Goal: Task Accomplishment & Management: Manage account settings

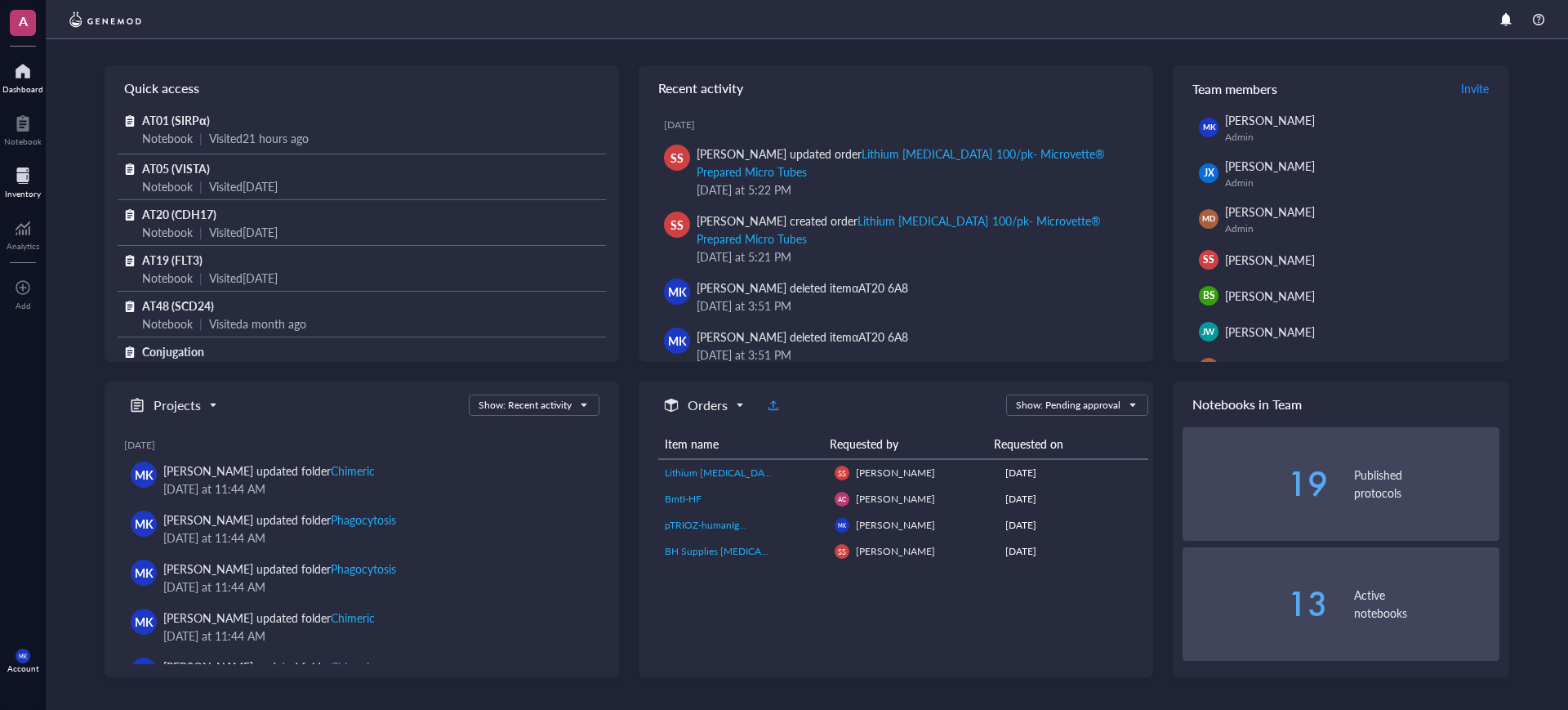
click at [0, 169] on div "Inventory" at bounding box center [23, 180] width 46 height 46
click at [26, 175] on div at bounding box center [23, 175] width 36 height 26
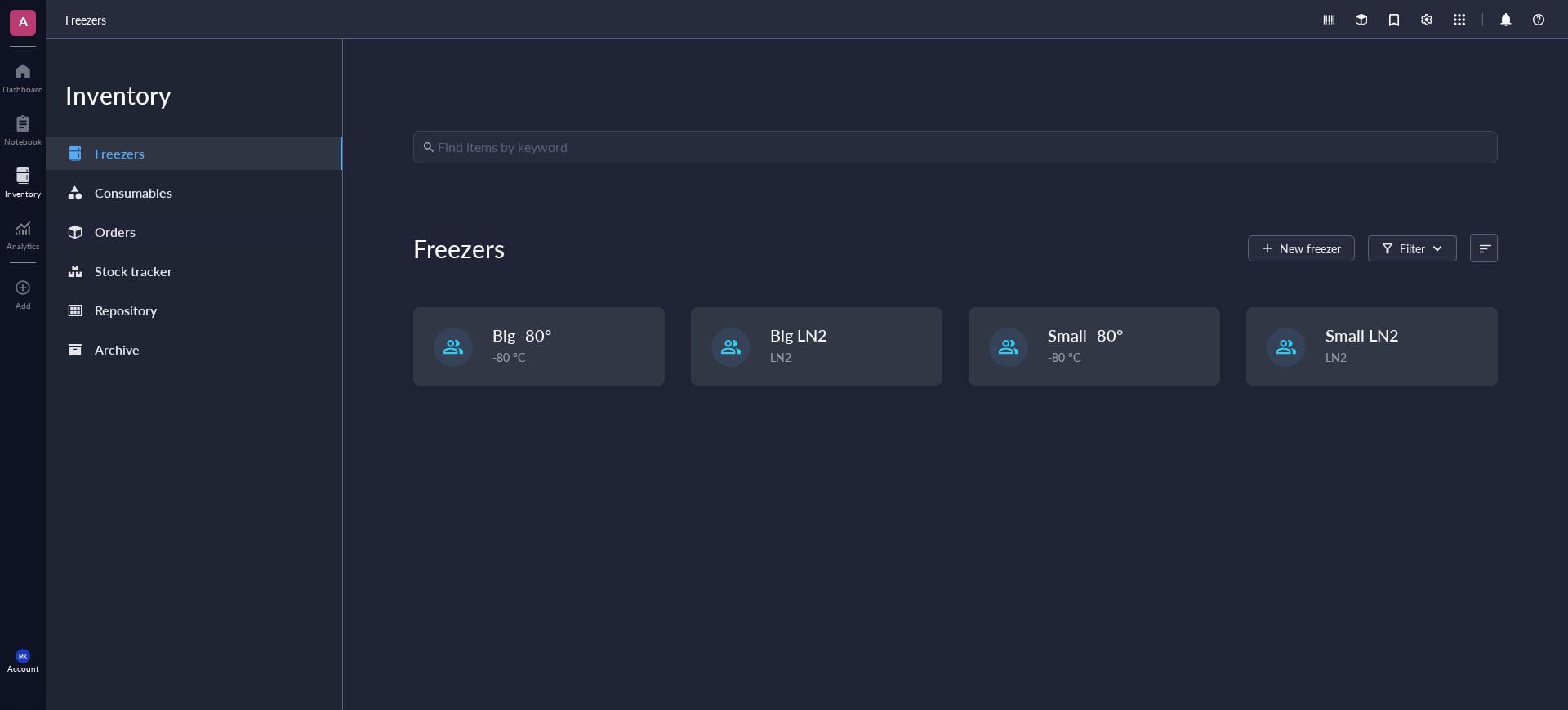
click at [138, 229] on div "Orders" at bounding box center [193, 232] width 296 height 33
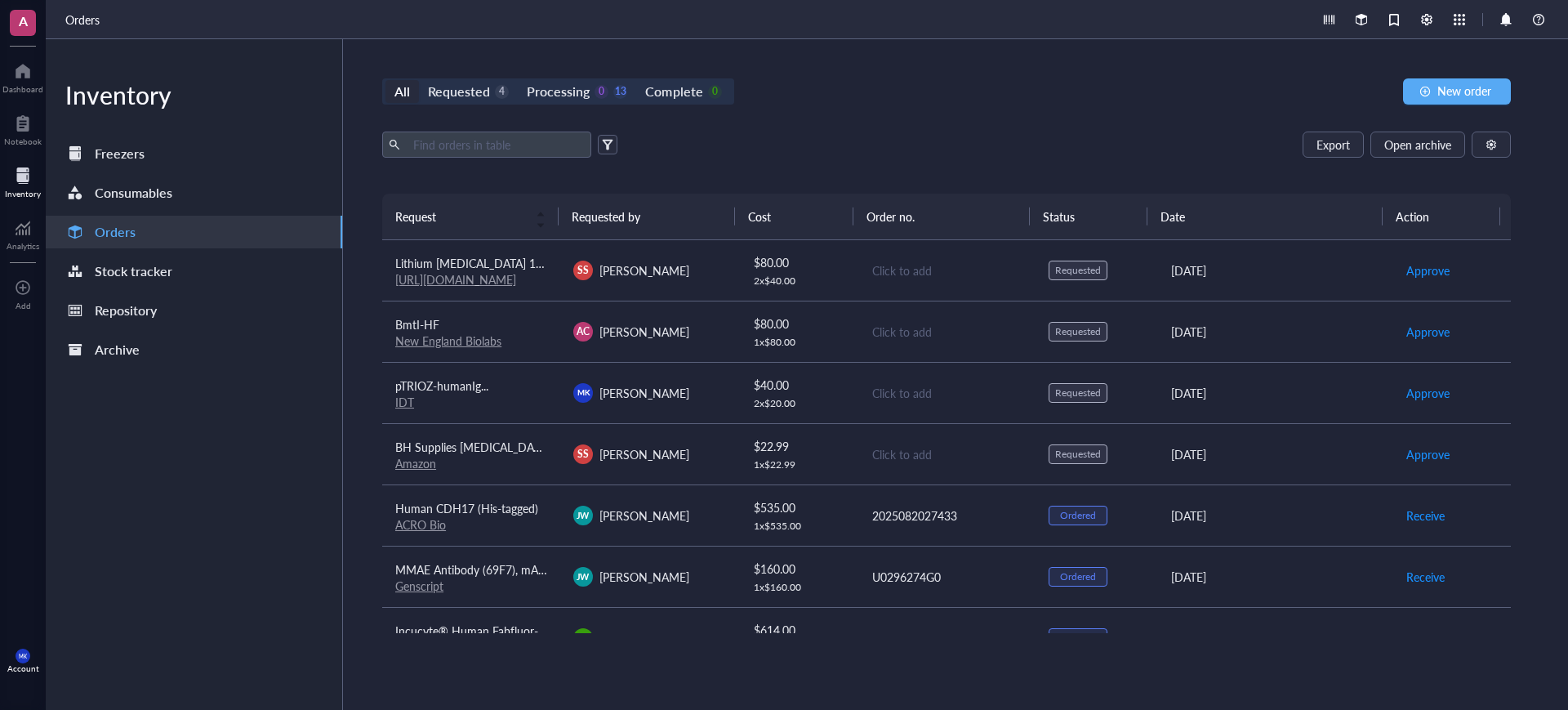
click at [980, 436] on td "Click to add" at bounding box center [947, 454] width 178 height 61
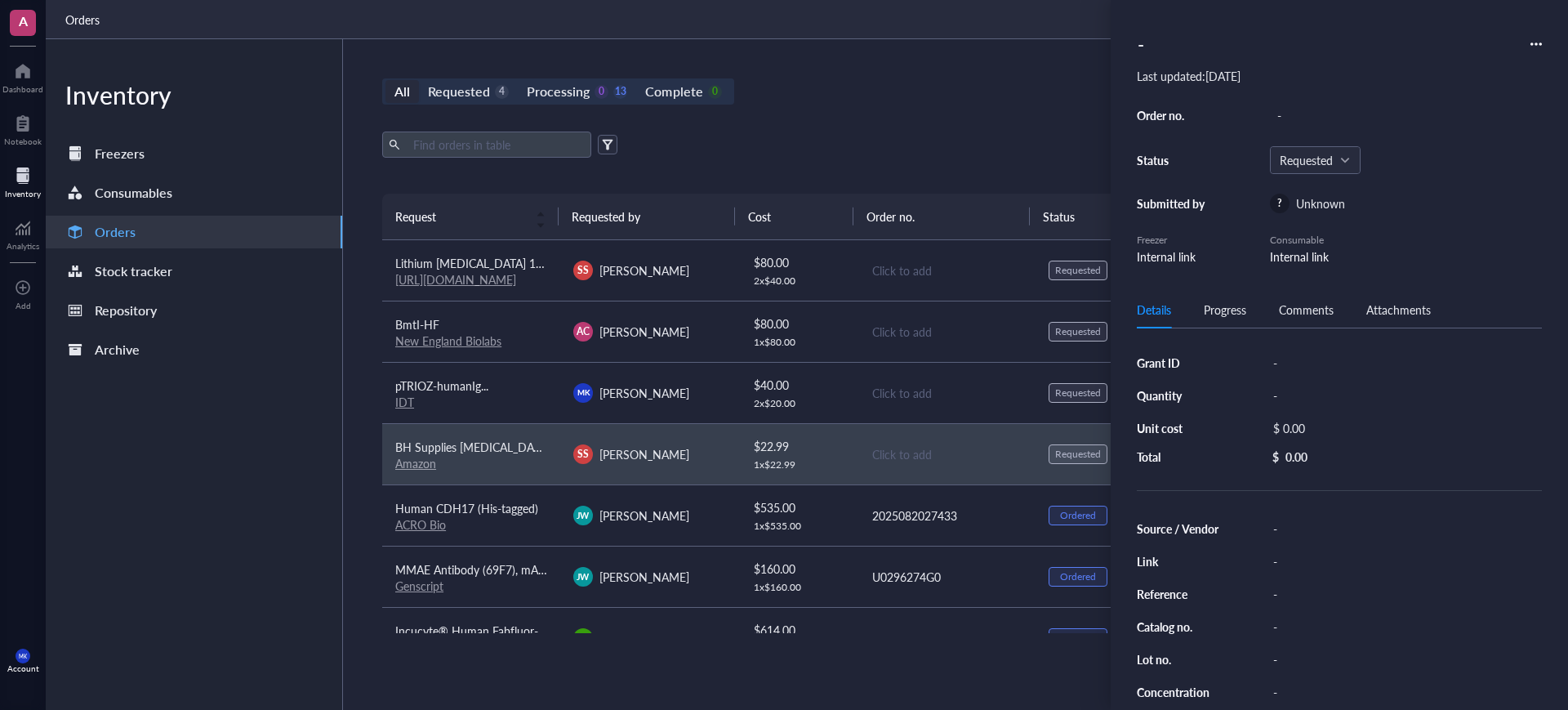
click at [992, 398] on div "Click to add" at bounding box center [948, 393] width 151 height 18
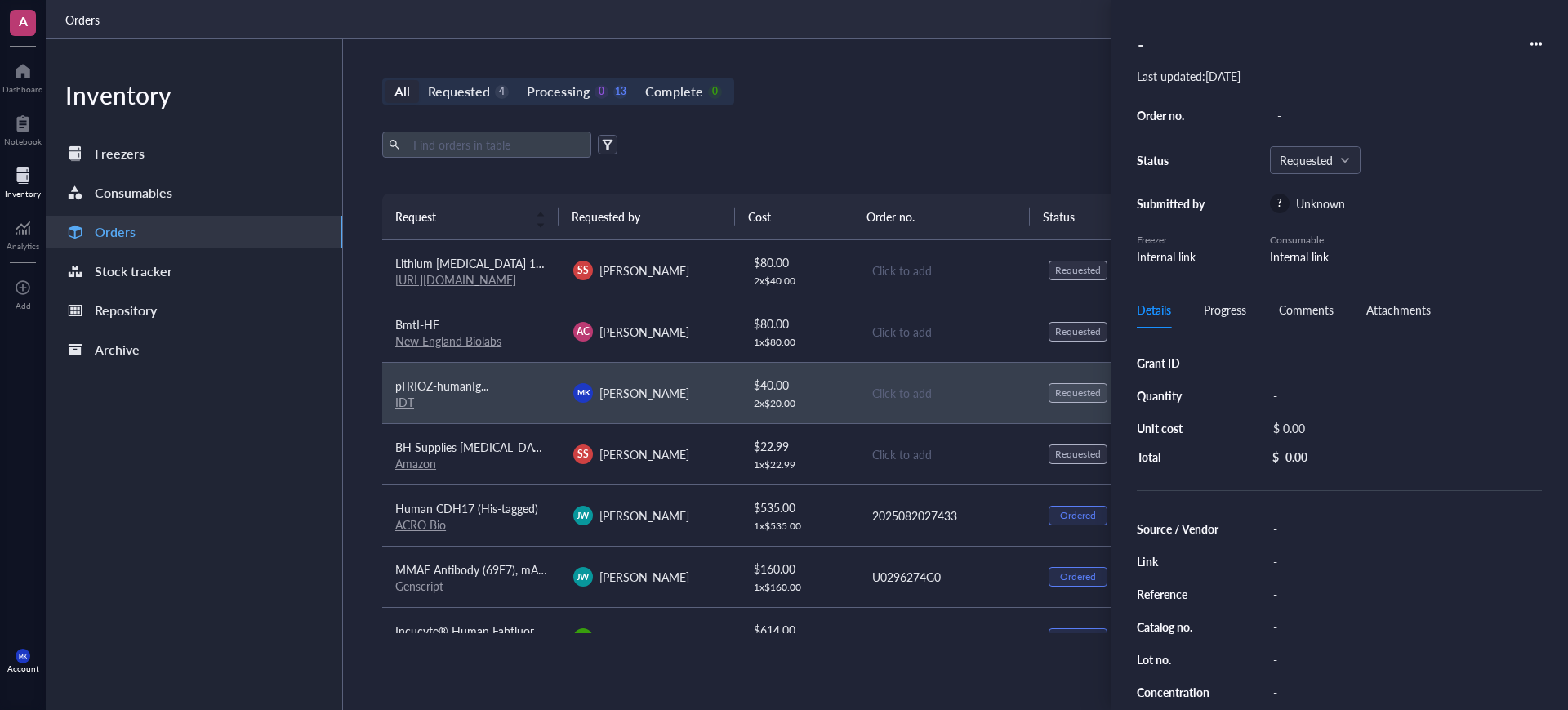
click at [915, 92] on div "All Requested 4 Processing 0 13 Complete 0 New order" at bounding box center [947, 91] width 1129 height 26
click at [1316, 120] on div "-" at bounding box center [1406, 115] width 272 height 23
type input "22986202"
click at [1485, 136] on div "Order no. 22986202 Status Requested Submitted by ? Unknown Freezer Internal lin…" at bounding box center [1339, 184] width 405 height 161
click at [1350, 150] on span at bounding box center [1315, 159] width 71 height 25
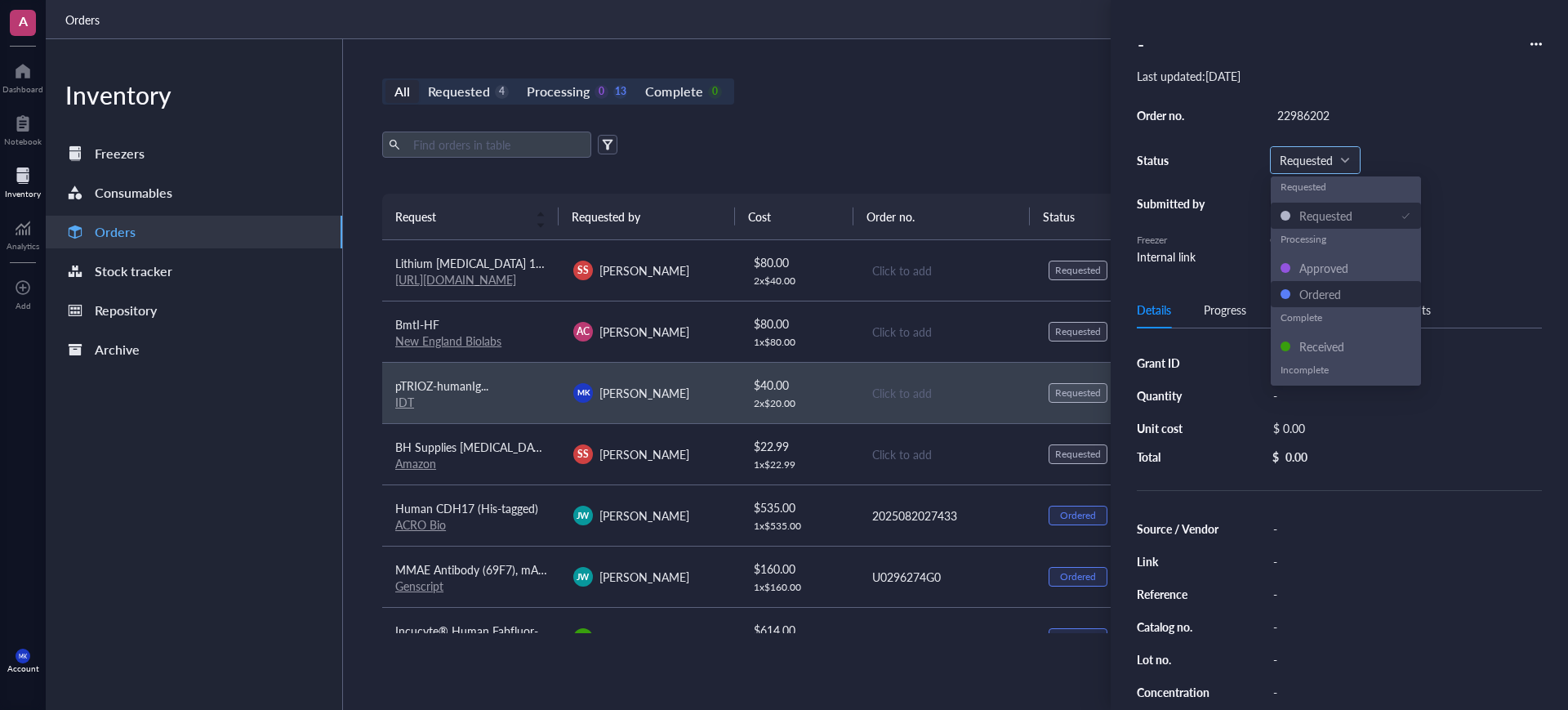
click at [1349, 286] on div "Ordered" at bounding box center [1346, 294] width 131 height 18
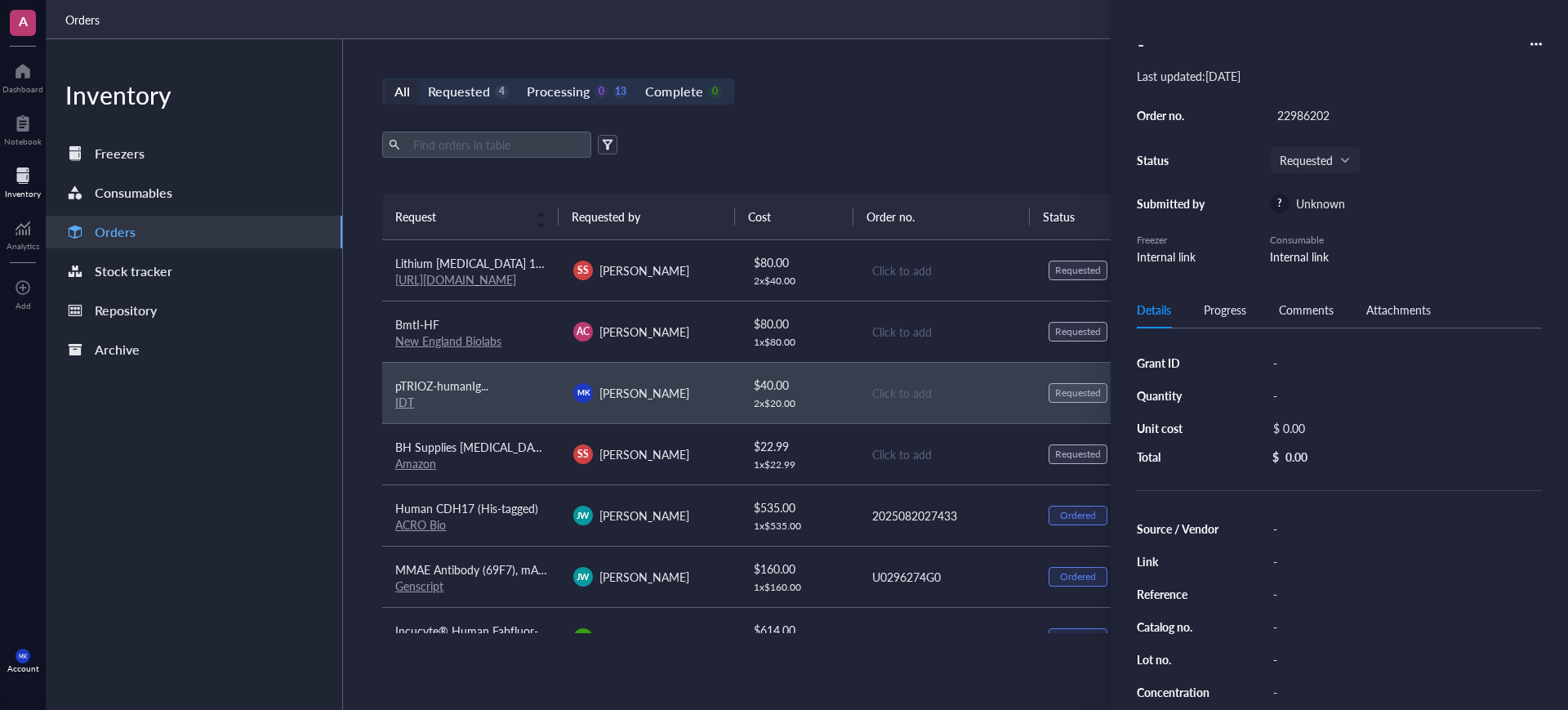
click at [920, 81] on div "All Requested 4 Processing 0 13 Complete 0 New order" at bounding box center [947, 91] width 1129 height 26
click at [1301, 148] on input "search" at bounding box center [1307, 159] width 56 height 25
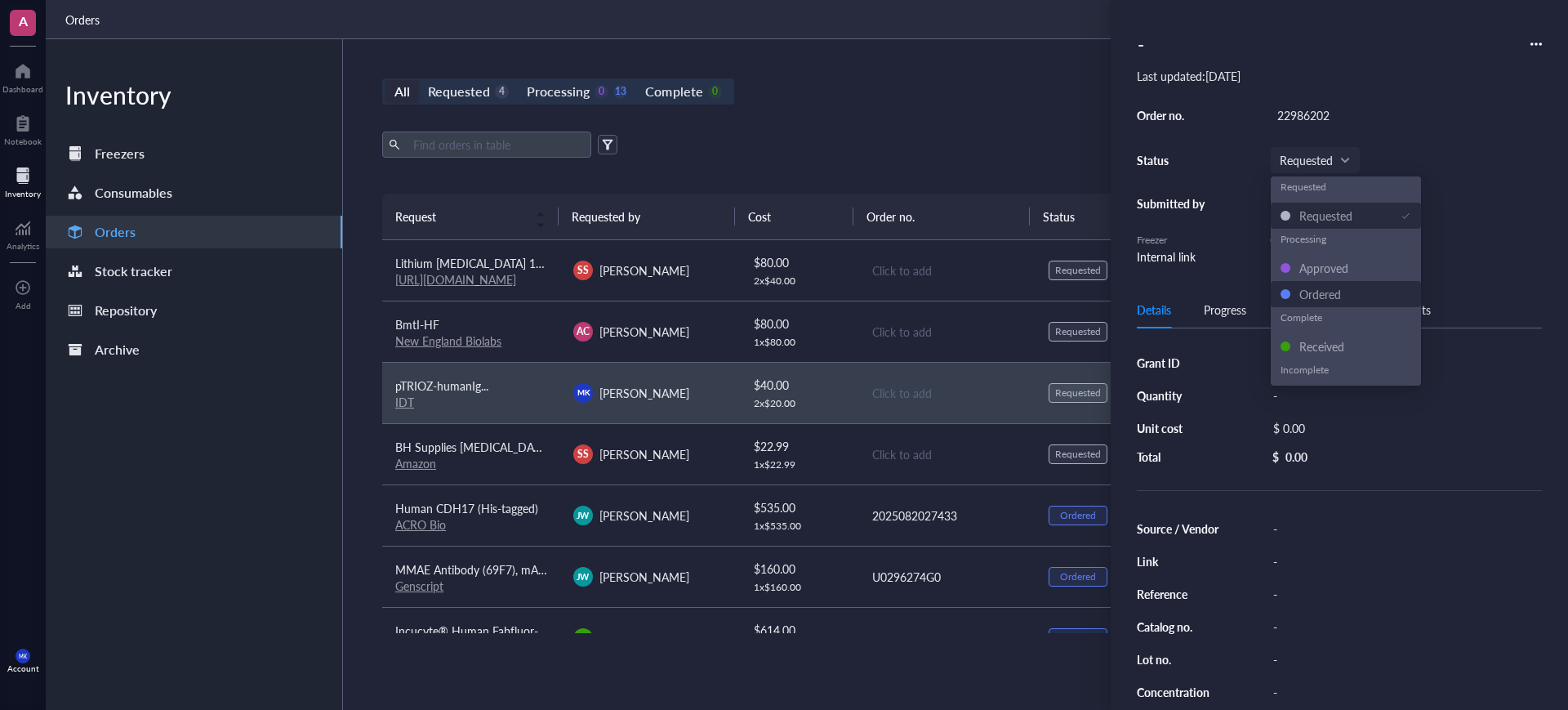
click at [1313, 295] on div "Ordered" at bounding box center [1320, 294] width 42 height 18
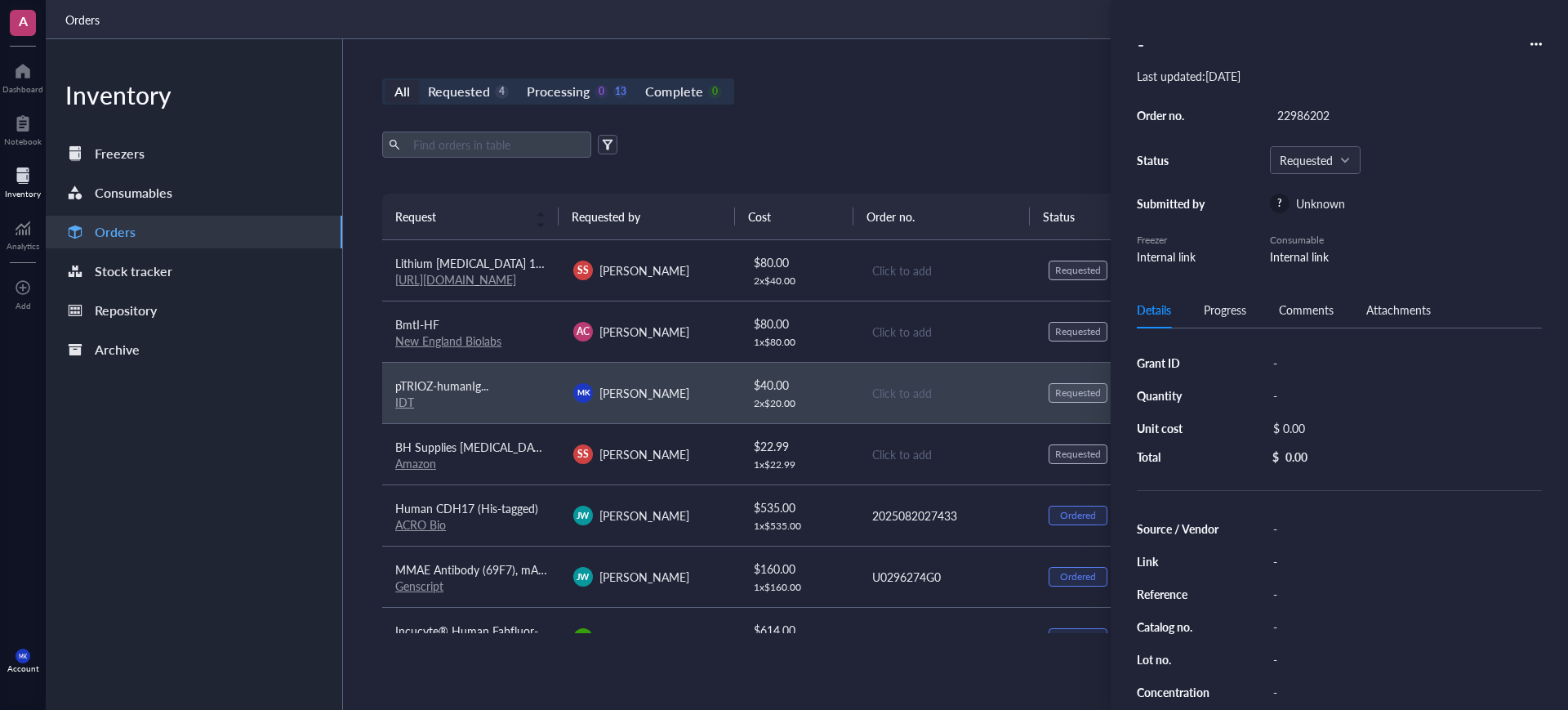
drag, startPoint x: 1042, startPoint y: 119, endPoint x: 1040, endPoint y: 109, distance: 10.2
click at [1040, 109] on div "All Requested 4 Processing 0 13 Complete 0 New order Export Open archive Reques…" at bounding box center [946, 374] width 1207 height 670
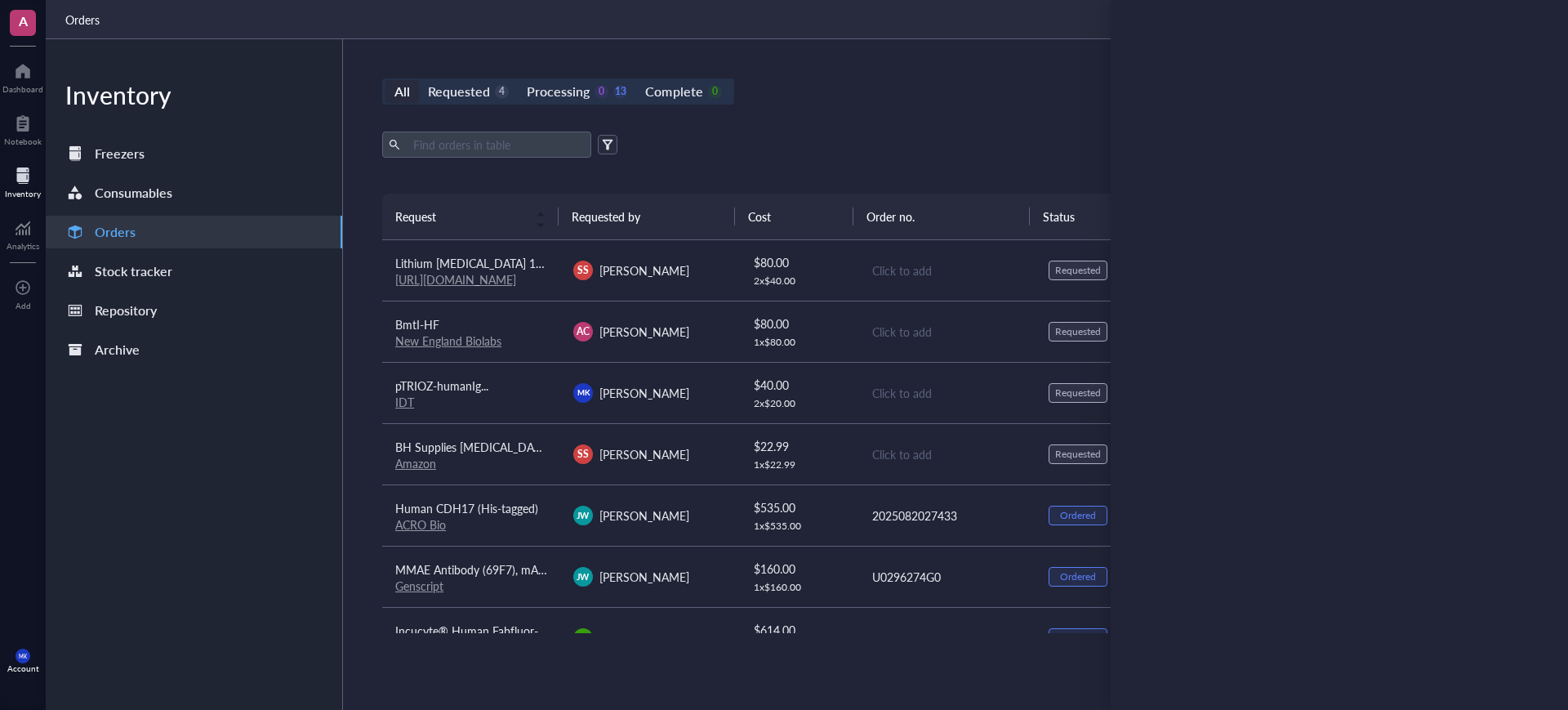
click at [1100, 83] on div "All Requested 4 Processing 0 13 Complete 0 New order" at bounding box center [947, 91] width 1129 height 26
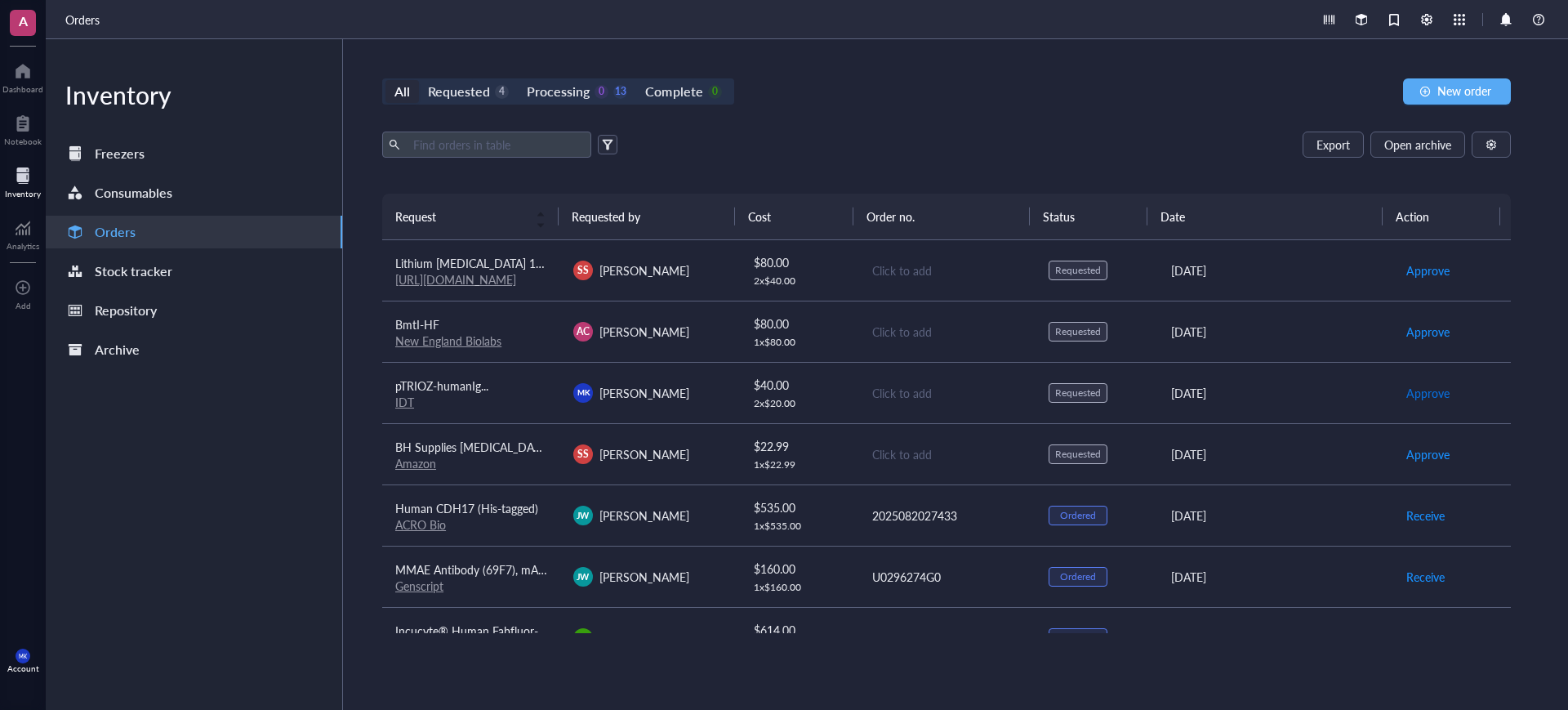
click at [1411, 389] on span "Approve" at bounding box center [1428, 393] width 44 height 18
click at [1412, 388] on span "Place order" at bounding box center [1434, 393] width 56 height 18
click at [979, 402] on td "Click to add" at bounding box center [947, 392] width 178 height 61
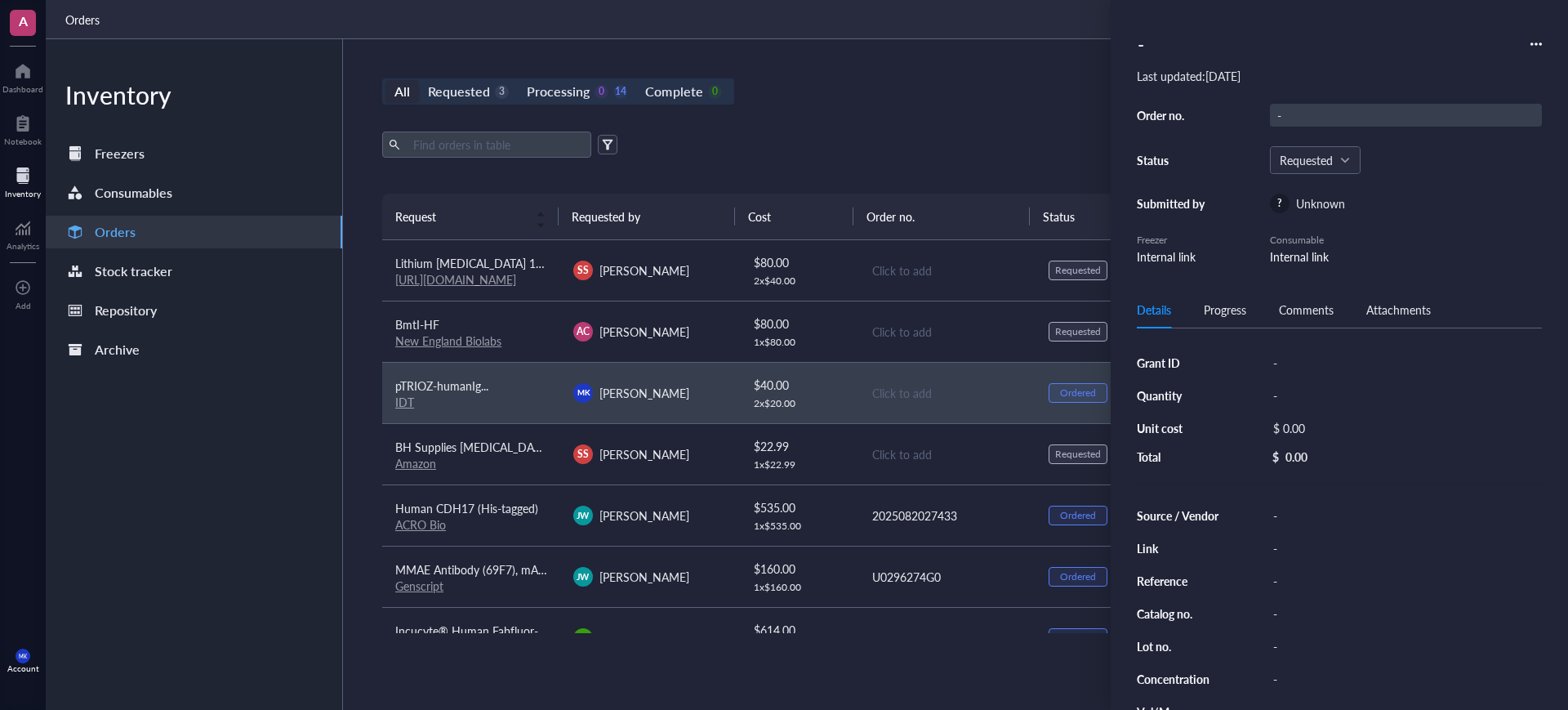
click at [1307, 124] on div "-" at bounding box center [1406, 115] width 272 height 23
type input "22986202"
click at [987, 179] on div "Export Open archive Requester Requested on Source / Vendor Last updated" at bounding box center [947, 162] width 1129 height 62
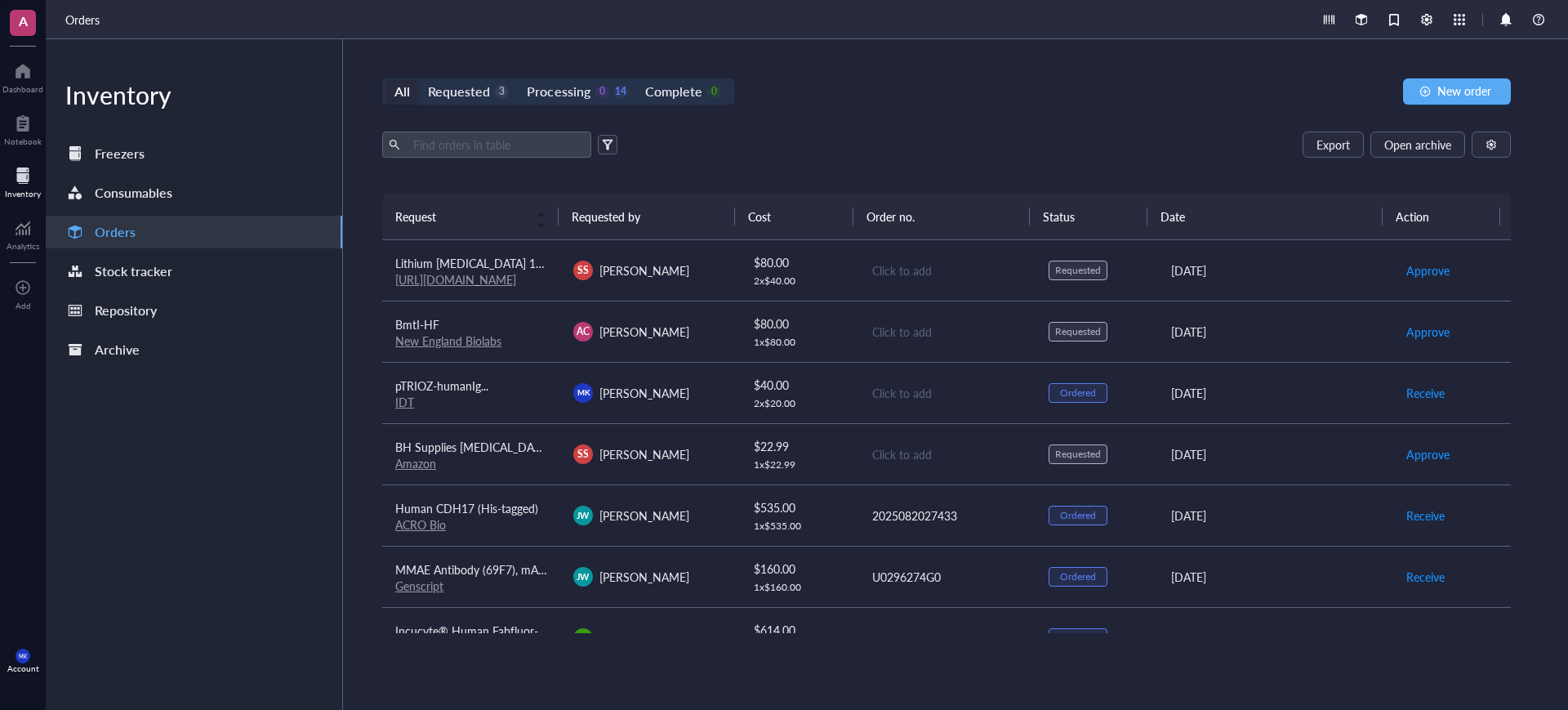
click at [881, 394] on div "Click to add" at bounding box center [948, 393] width 151 height 18
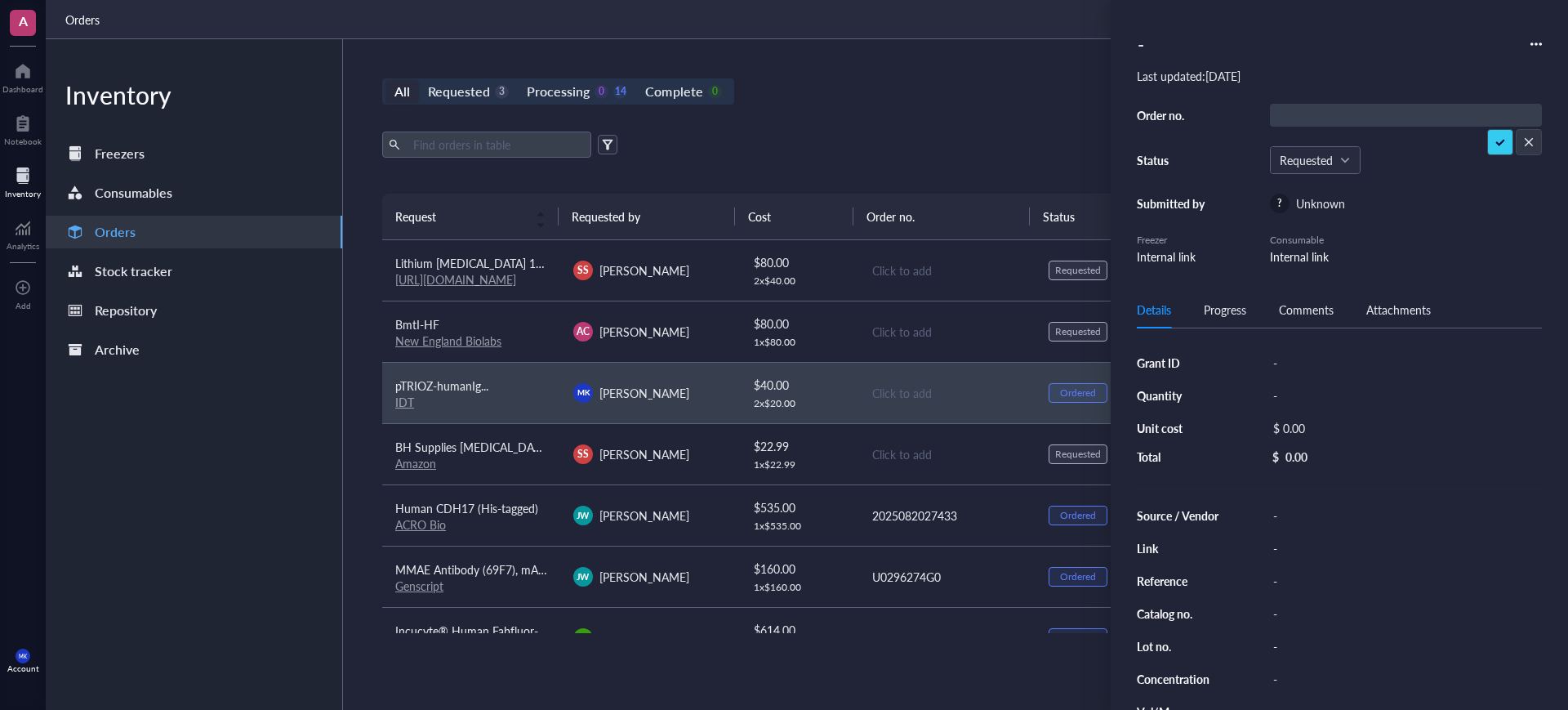
type input "22986202"
click at [1179, 33] on div "-" at bounding box center [1339, 44] width 405 height 36
click at [1185, 42] on div "-" at bounding box center [1339, 44] width 405 height 36
click at [1197, 54] on div "-" at bounding box center [1339, 44] width 405 height 36
click at [961, 112] on div "All Requested 3 Processing 0 14 Complete 0 New order Export Open archive Reques…" at bounding box center [946, 374] width 1207 height 670
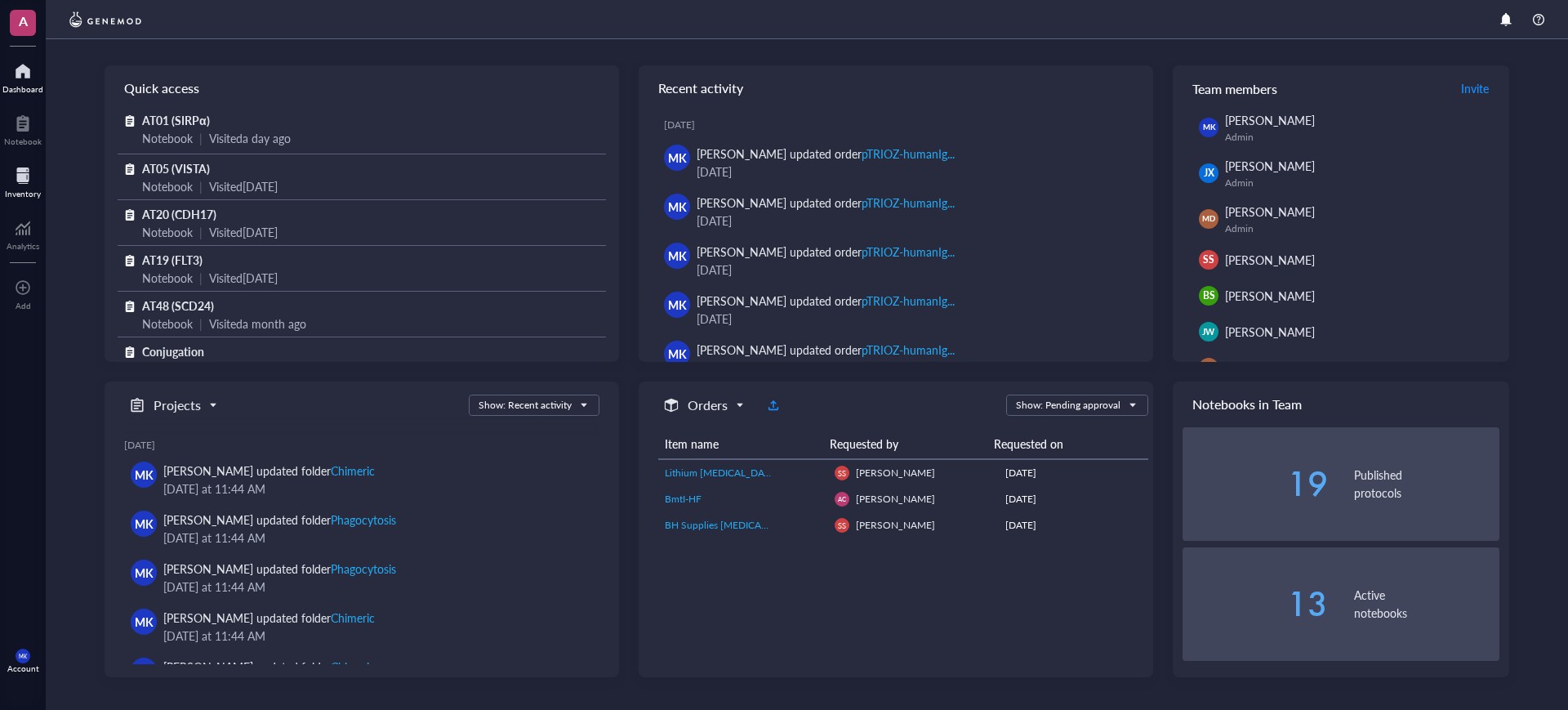
click at [35, 188] on div "Inventory" at bounding box center [23, 193] width 36 height 10
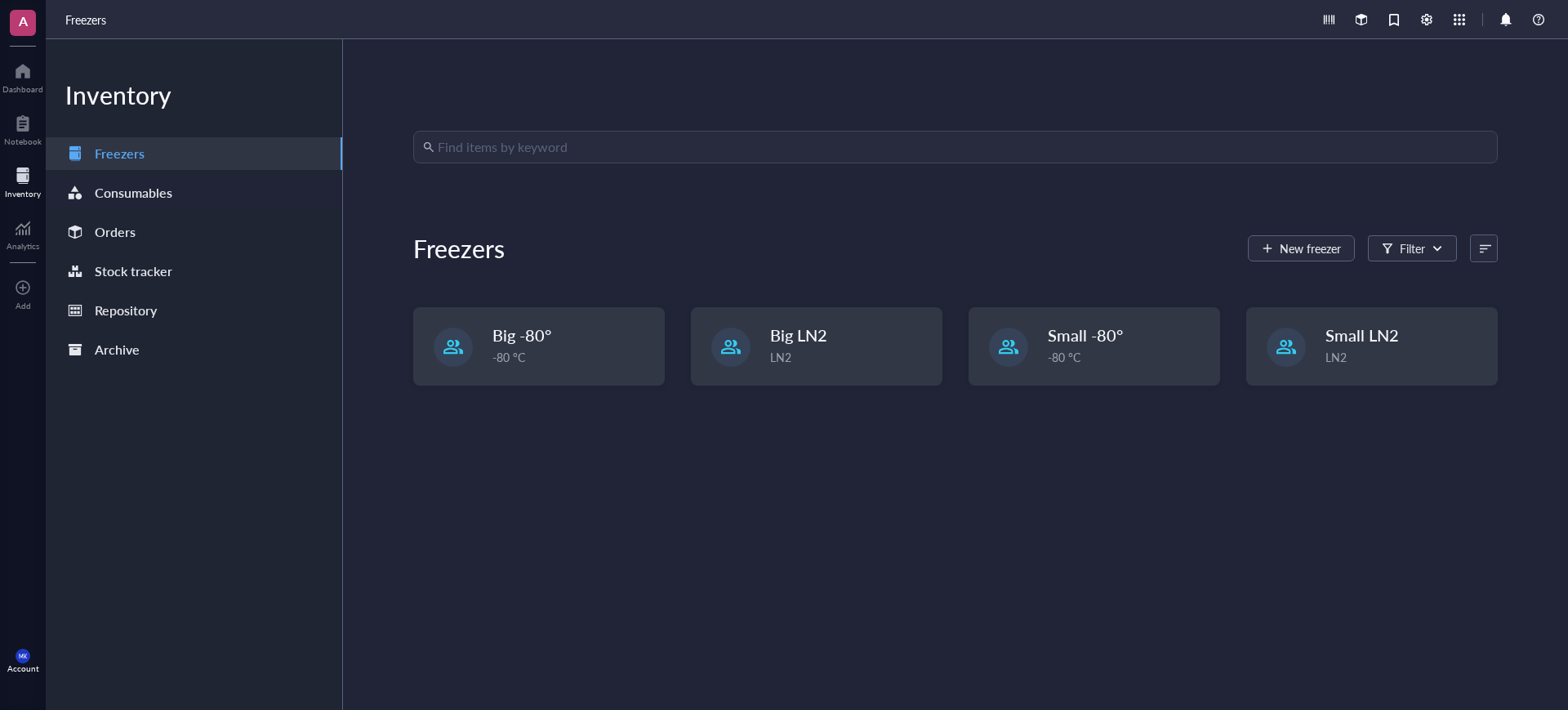
click at [152, 207] on div "Consumables" at bounding box center [193, 192] width 296 height 33
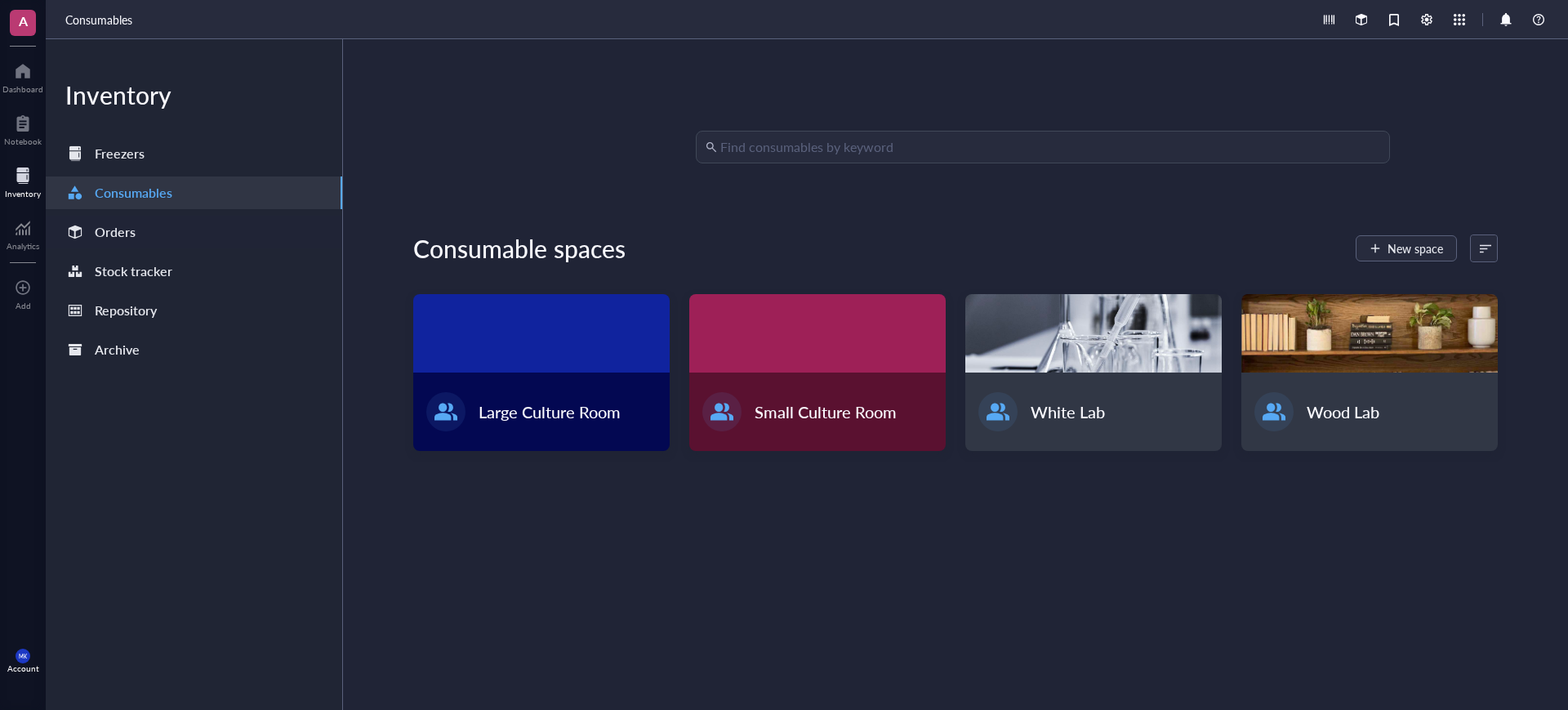
click at [149, 229] on div "Orders" at bounding box center [193, 232] width 296 height 33
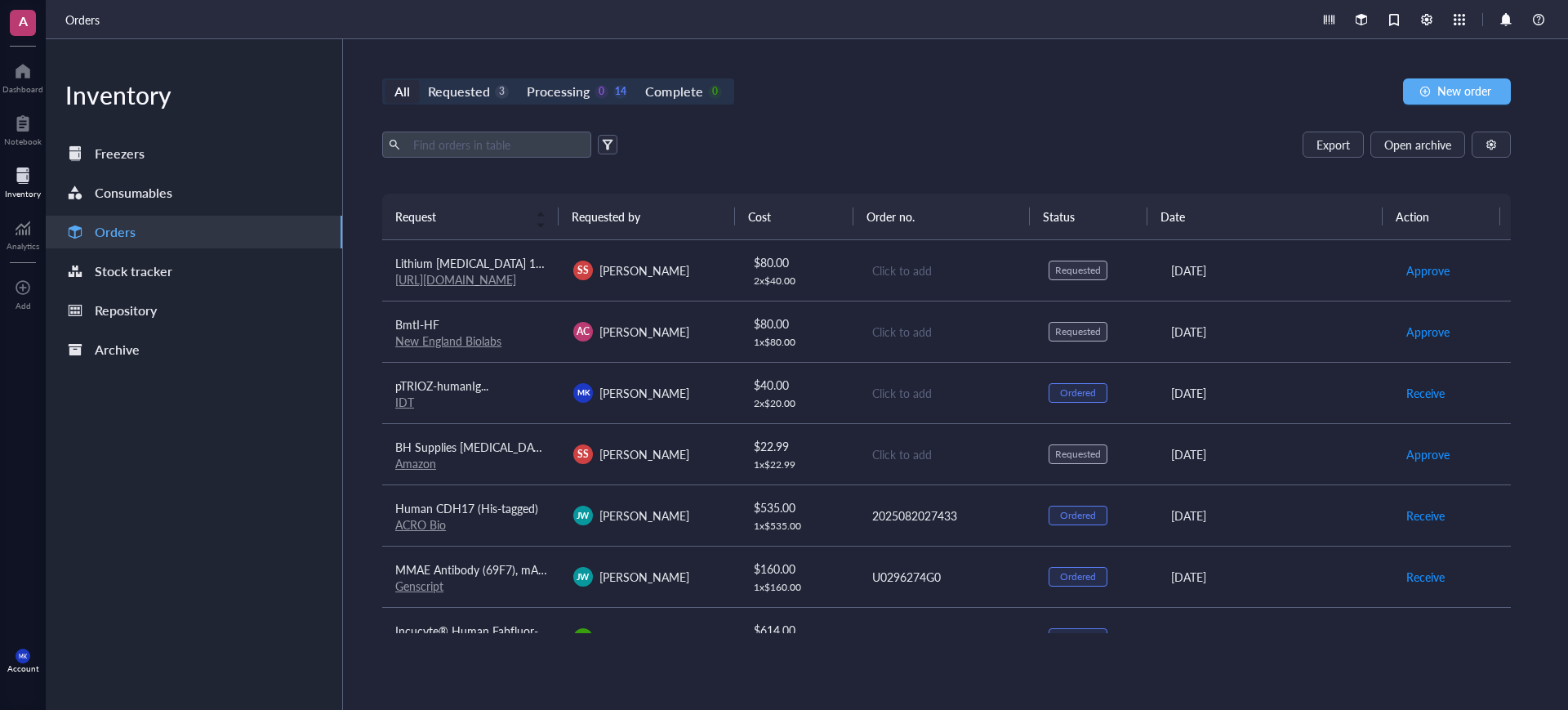
click at [739, 371] on td "$ 40.00 2 x $ 20.00" at bounding box center [798, 392] width 119 height 61
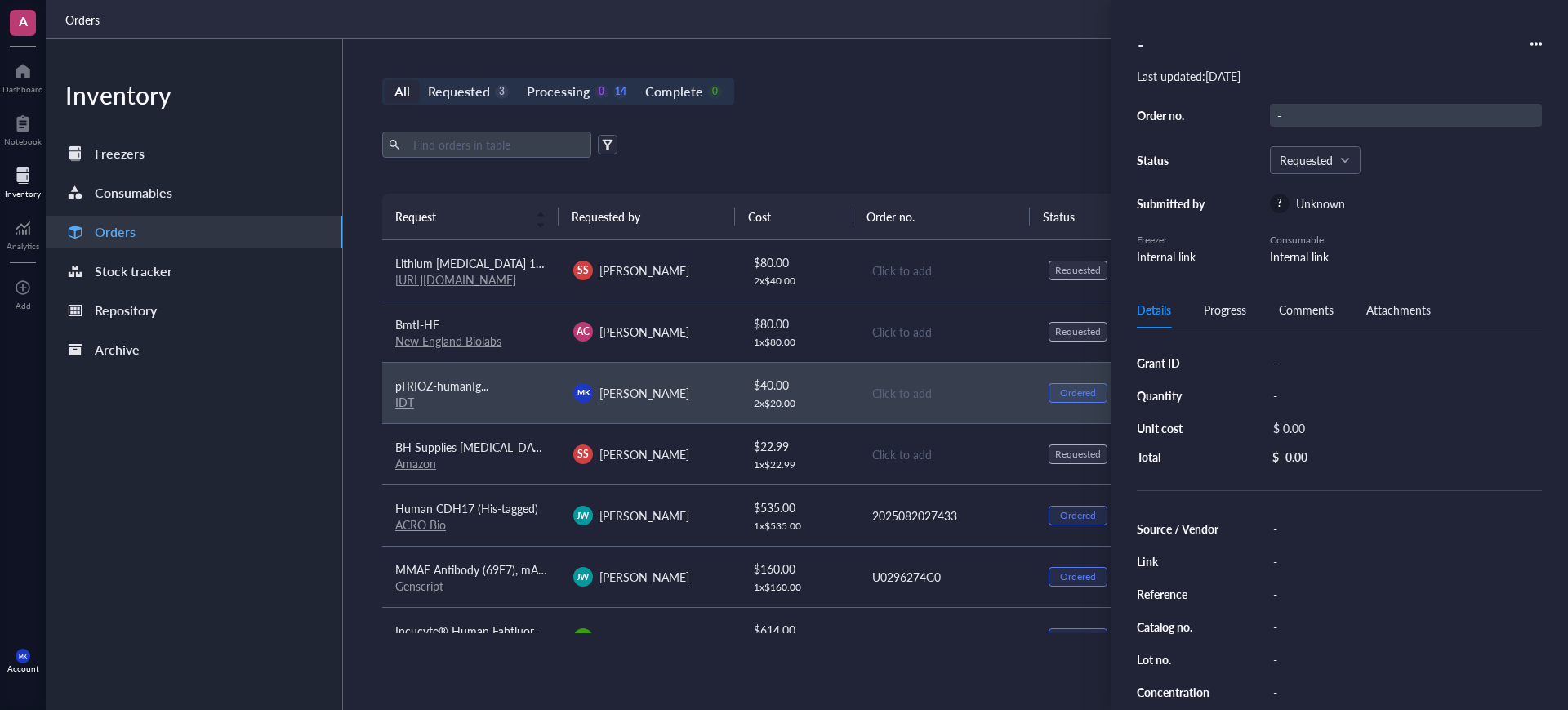
click at [1313, 109] on div "-" at bounding box center [1406, 115] width 272 height 23
type input "22986202"
click at [1486, 134] on div "Order no. 22986202 Status Requested Submitted by ? Unknown Freezer Internal lin…" at bounding box center [1339, 184] width 405 height 161
click at [1466, 108] on div "22986202" at bounding box center [1406, 115] width 272 height 23
click at [1094, 113] on div "All Requested 3 Processing 0 14 Complete 0 New order Export Open archive Reques…" at bounding box center [946, 374] width 1207 height 670
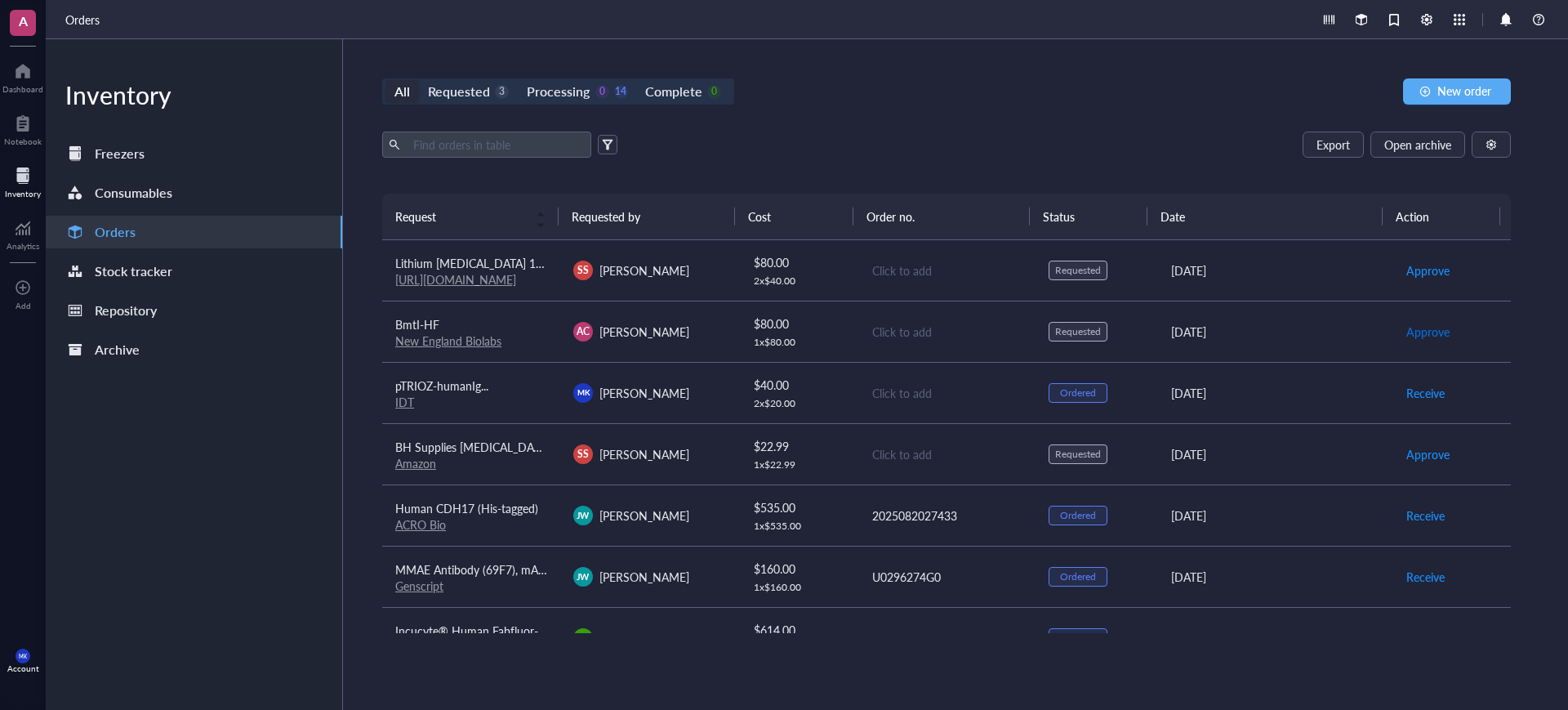
click at [1417, 338] on span "Approve" at bounding box center [1428, 332] width 44 height 18
click at [1416, 272] on span "Approve" at bounding box center [1428, 270] width 44 height 18
click at [1409, 455] on span "Approve" at bounding box center [1428, 454] width 44 height 18
